Goal: Task Accomplishment & Management: Manage account settings

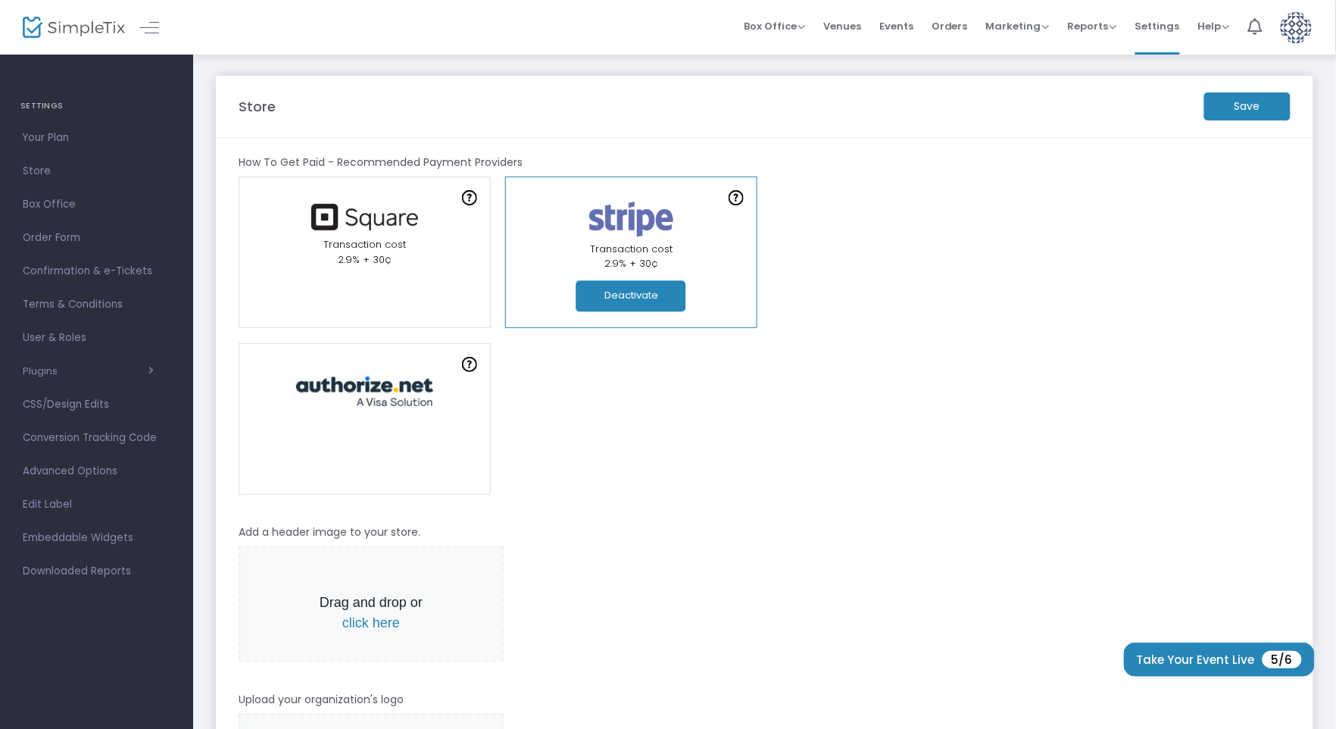
click at [1248, 101] on m-button "Save" at bounding box center [1247, 106] width 86 height 28
click at [902, 21] on span "Events" at bounding box center [896, 26] width 34 height 39
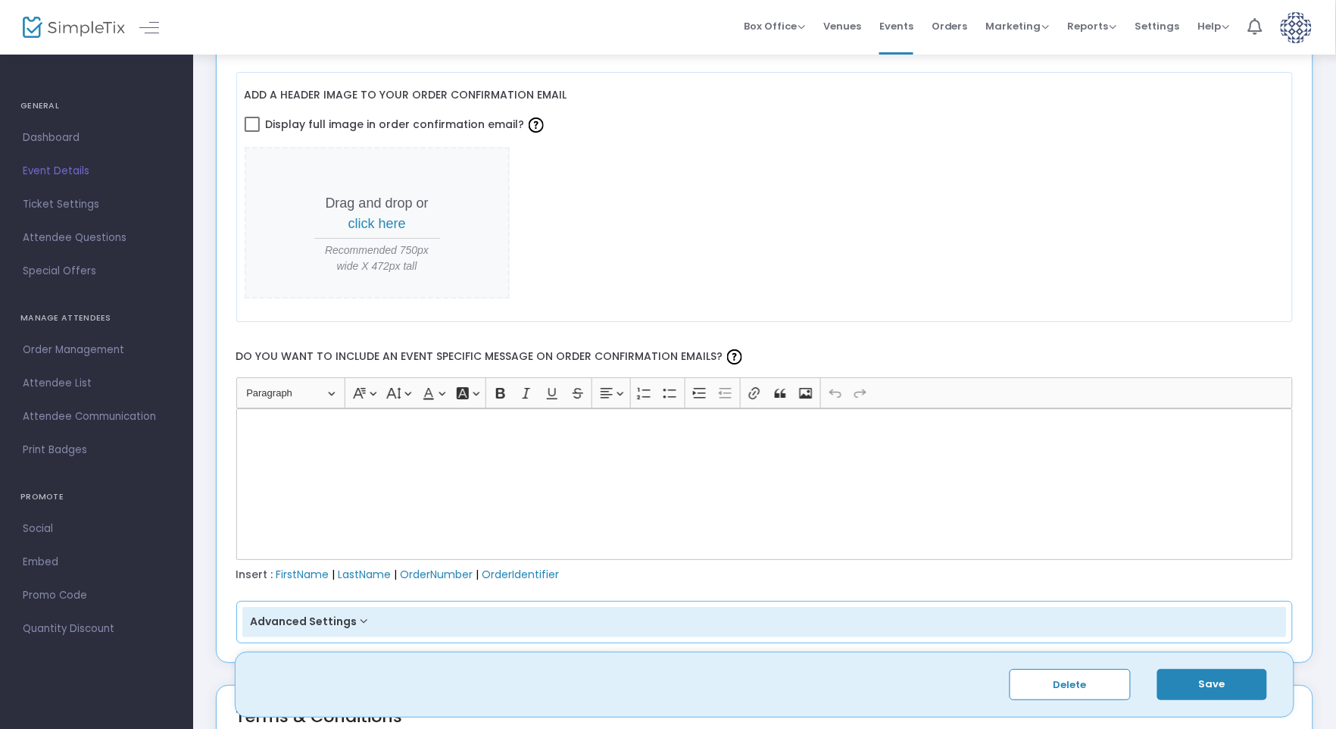
scroll to position [1672, 0]
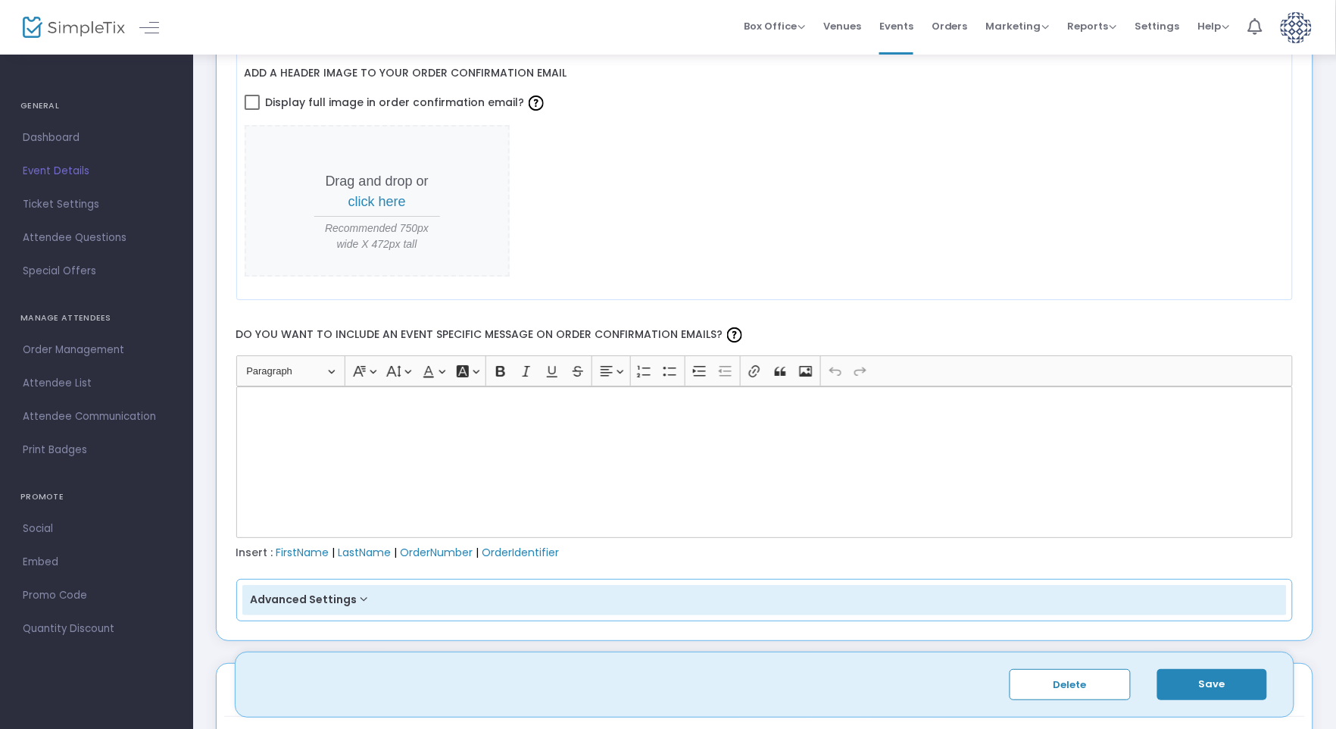
click at [404, 418] on div "Rich Text Editor, main" at bounding box center [764, 461] width 1057 height 151
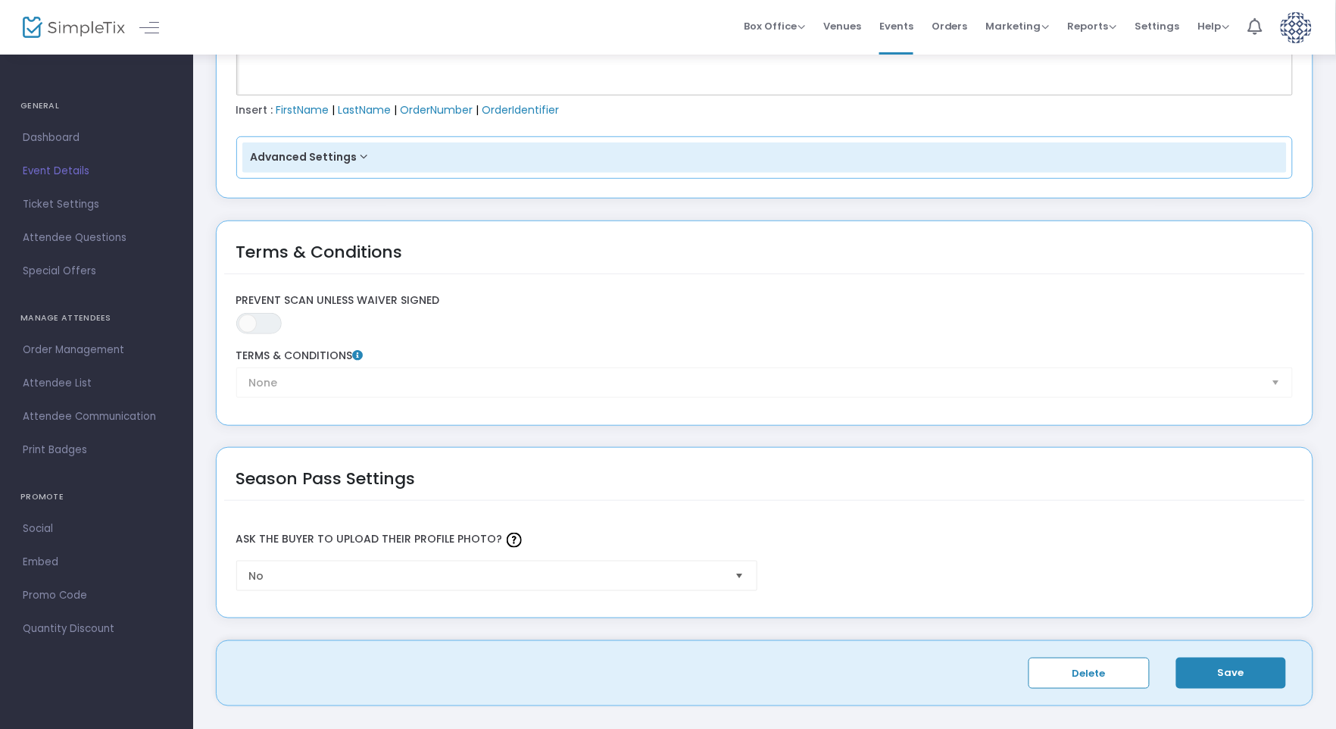
scroll to position [2177, 0]
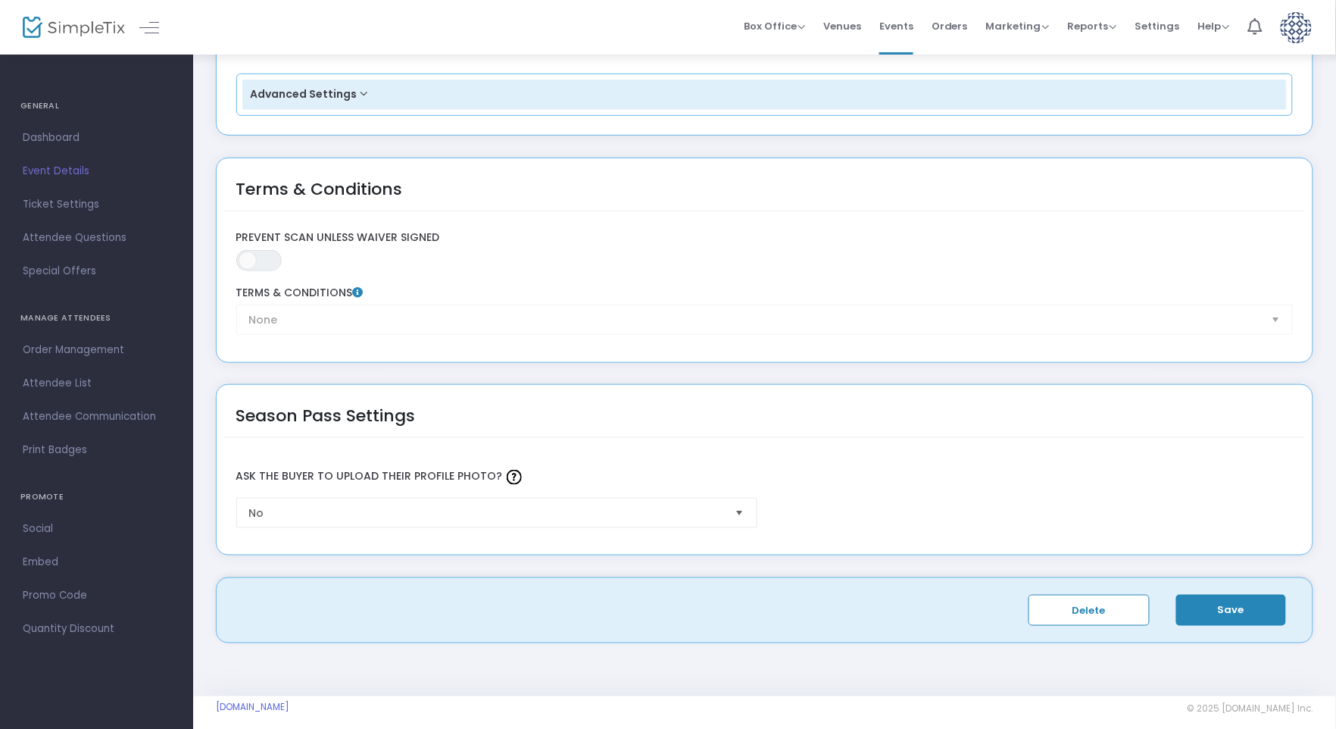
click at [1229, 595] on button "Save" at bounding box center [1231, 610] width 110 height 31
click at [958, 24] on span "Orders" at bounding box center [950, 26] width 36 height 39
